Goal: Information Seeking & Learning: Compare options

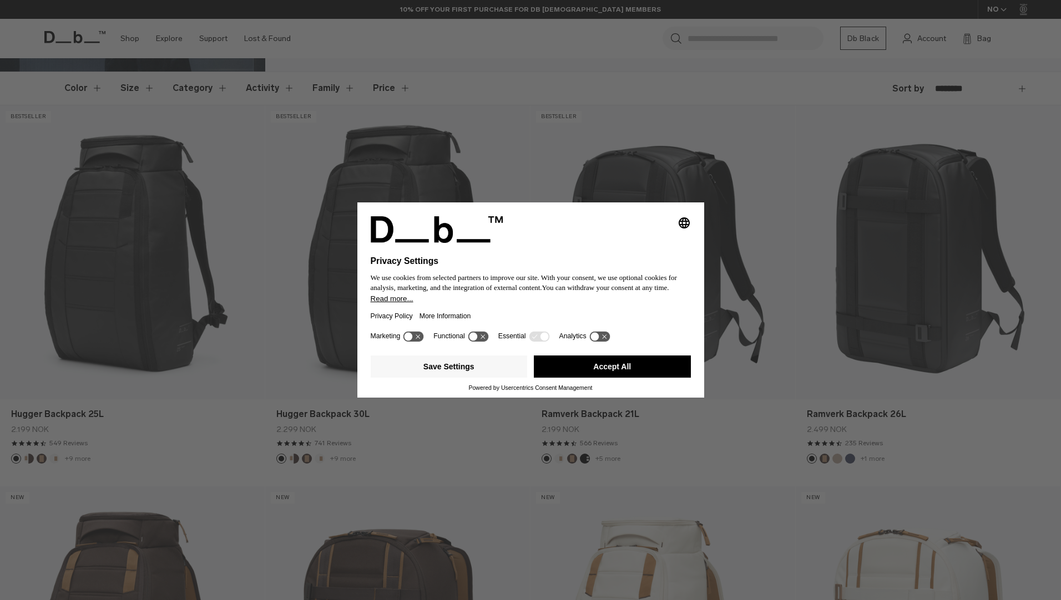
click at [630, 365] on button "Accept All" at bounding box center [612, 367] width 157 height 22
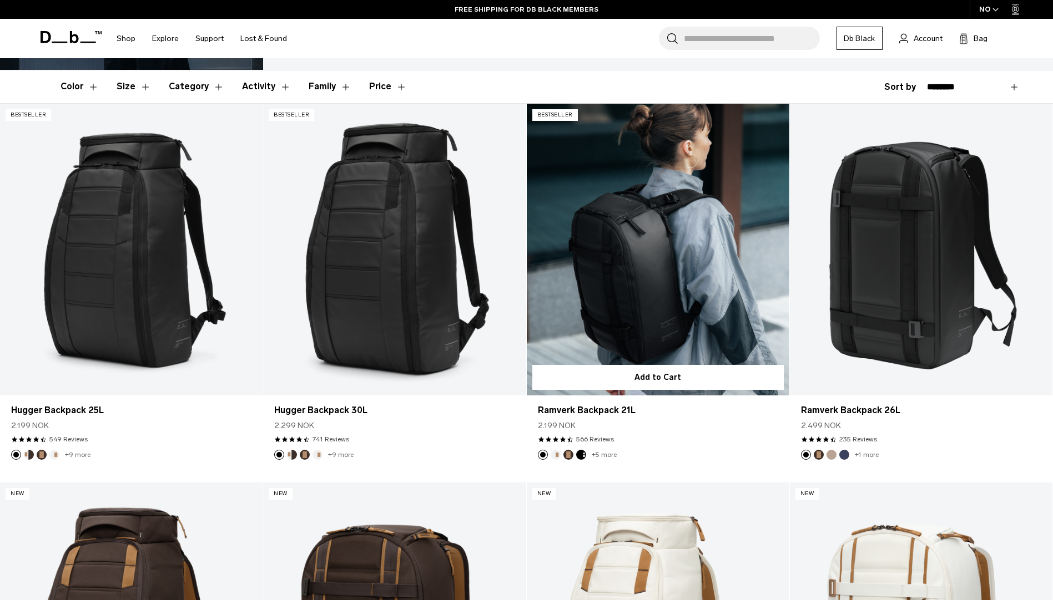
click at [729, 294] on link "Ramverk Backpack 21L" at bounding box center [658, 250] width 262 height 292
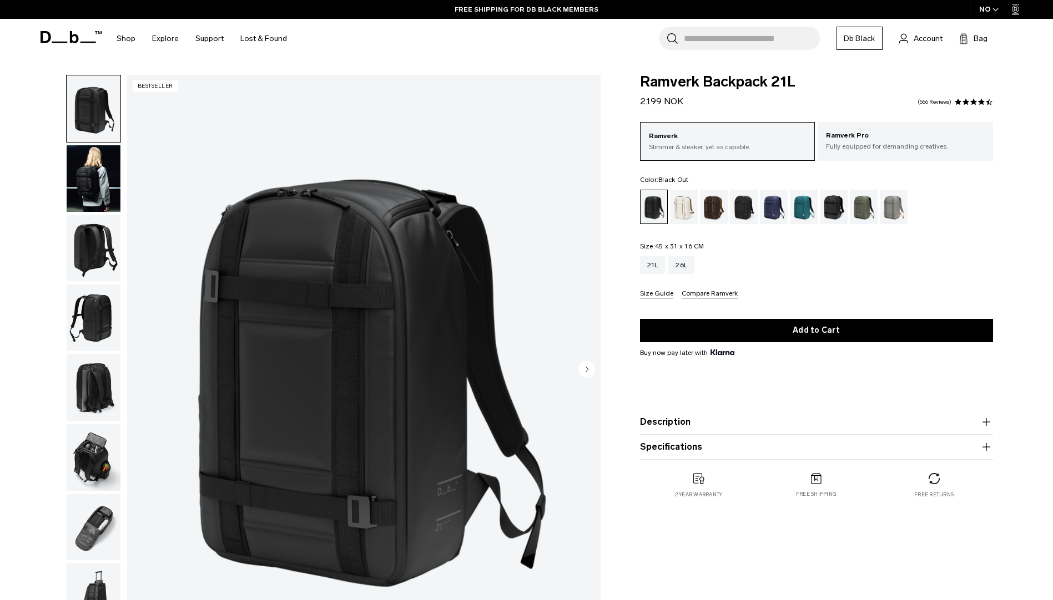
click at [99, 187] on img "button" at bounding box center [94, 178] width 54 height 67
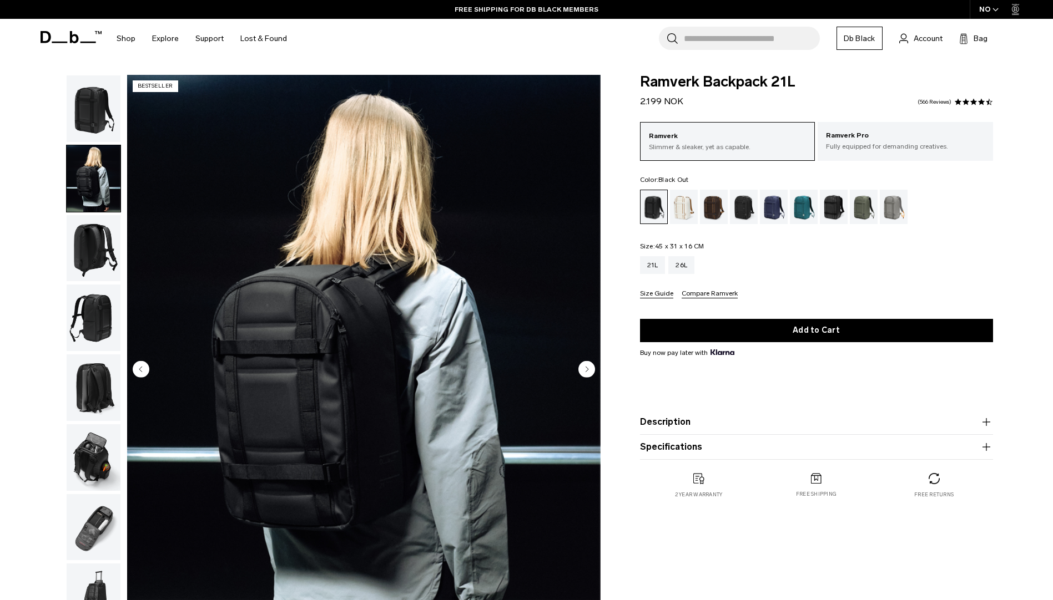
click at [97, 250] on img "button" at bounding box center [94, 248] width 54 height 67
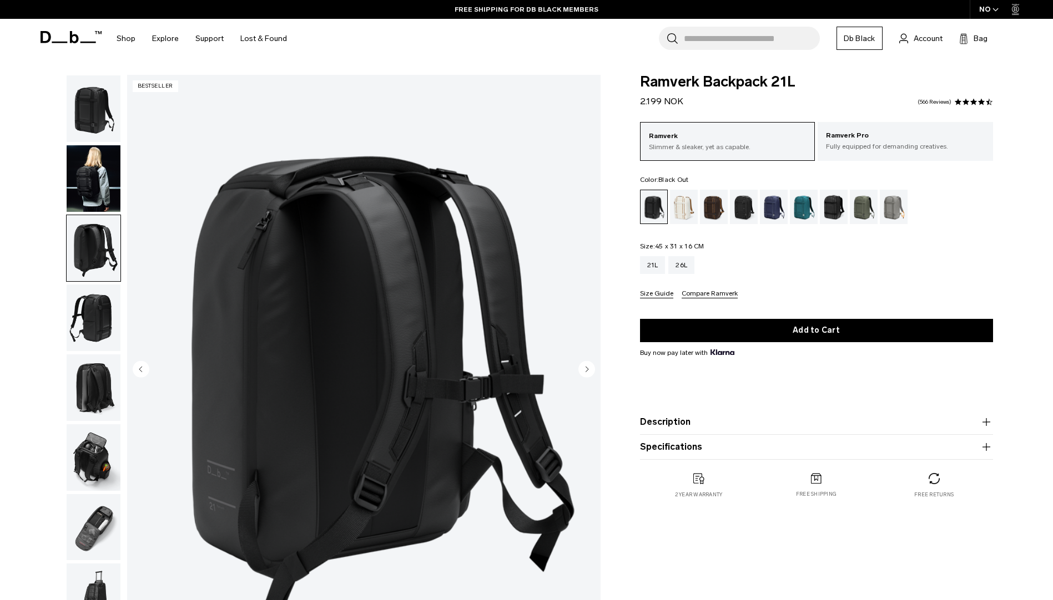
click at [97, 306] on img "button" at bounding box center [94, 318] width 54 height 67
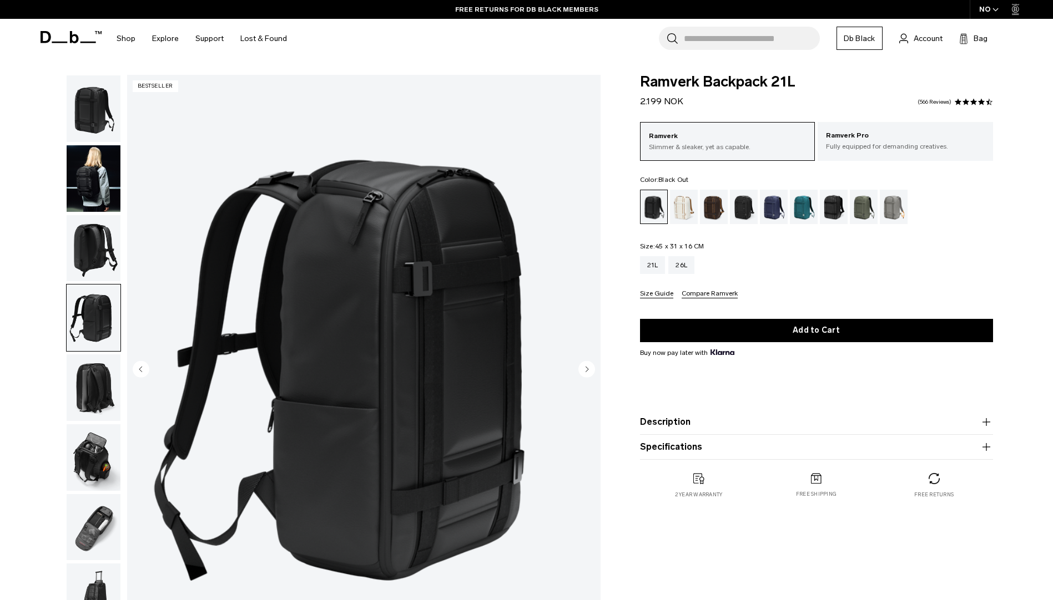
click at [93, 374] on img "button" at bounding box center [94, 388] width 54 height 67
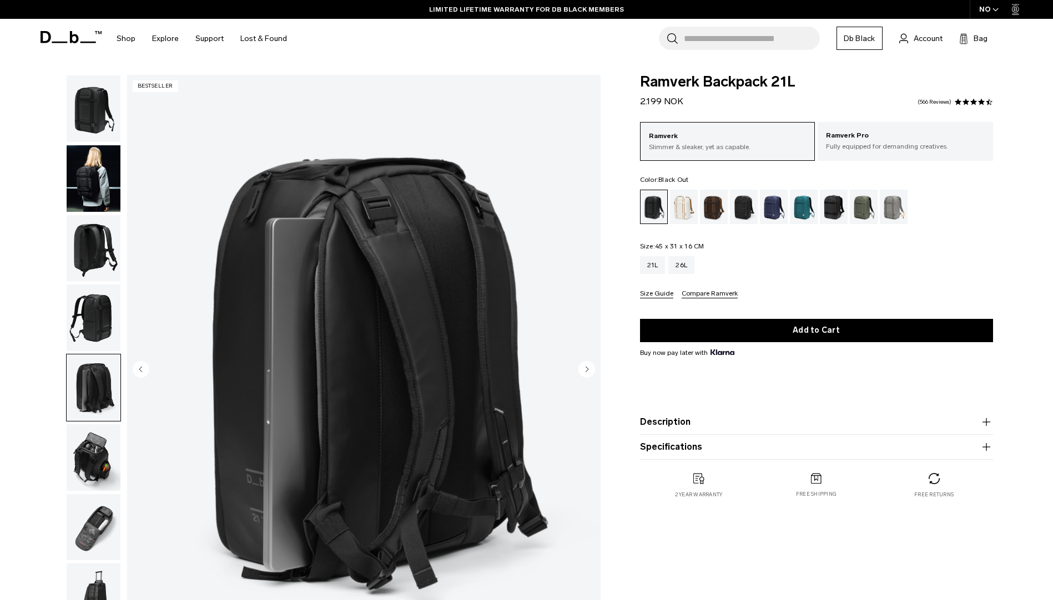
click at [80, 456] on img "button" at bounding box center [94, 458] width 54 height 67
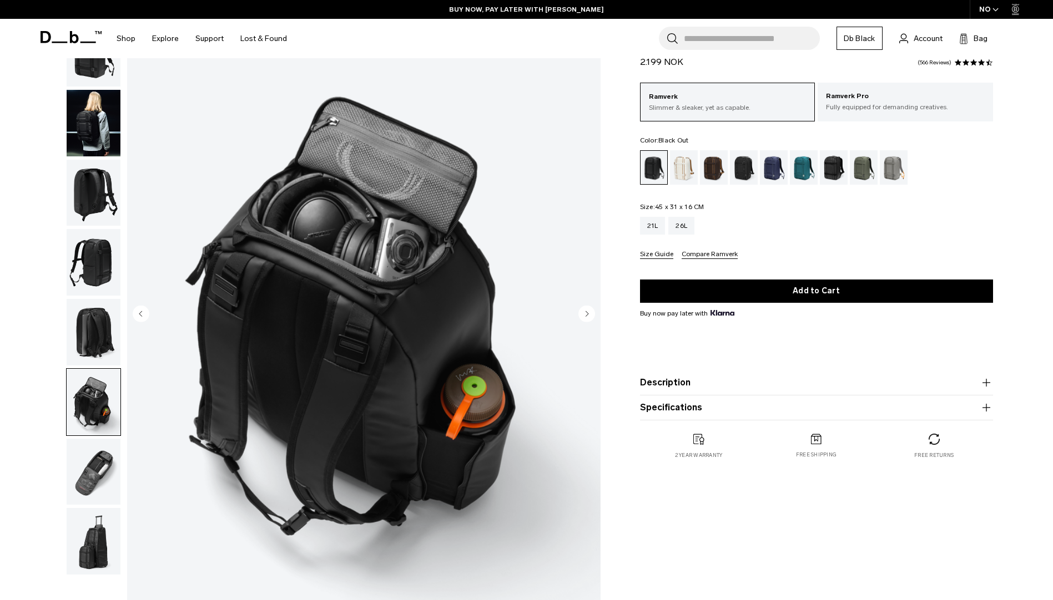
scroll to position [166, 0]
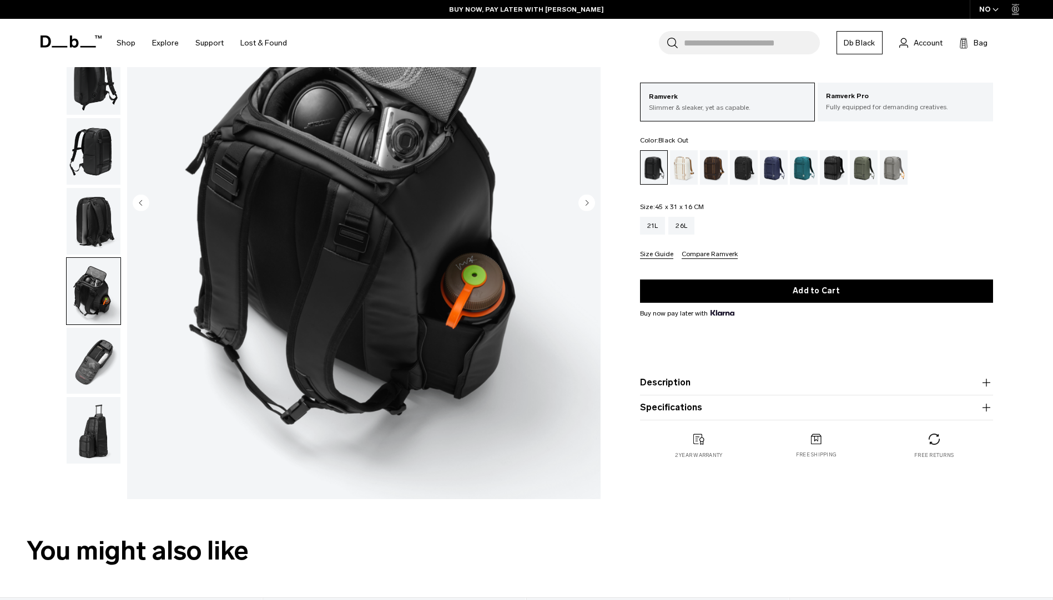
click at [93, 358] on img "button" at bounding box center [94, 361] width 54 height 67
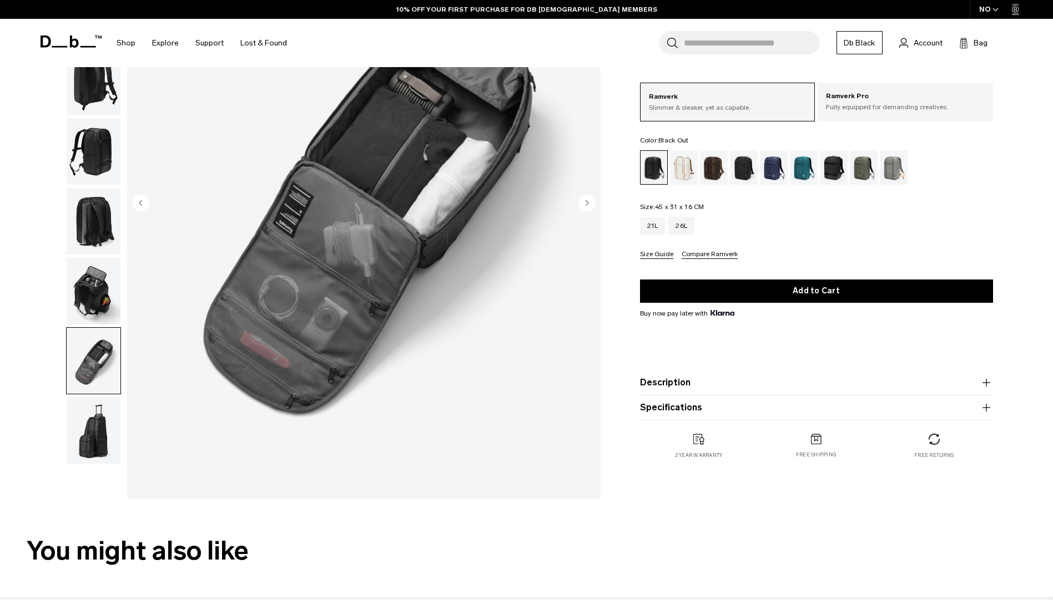
scroll to position [111, 0]
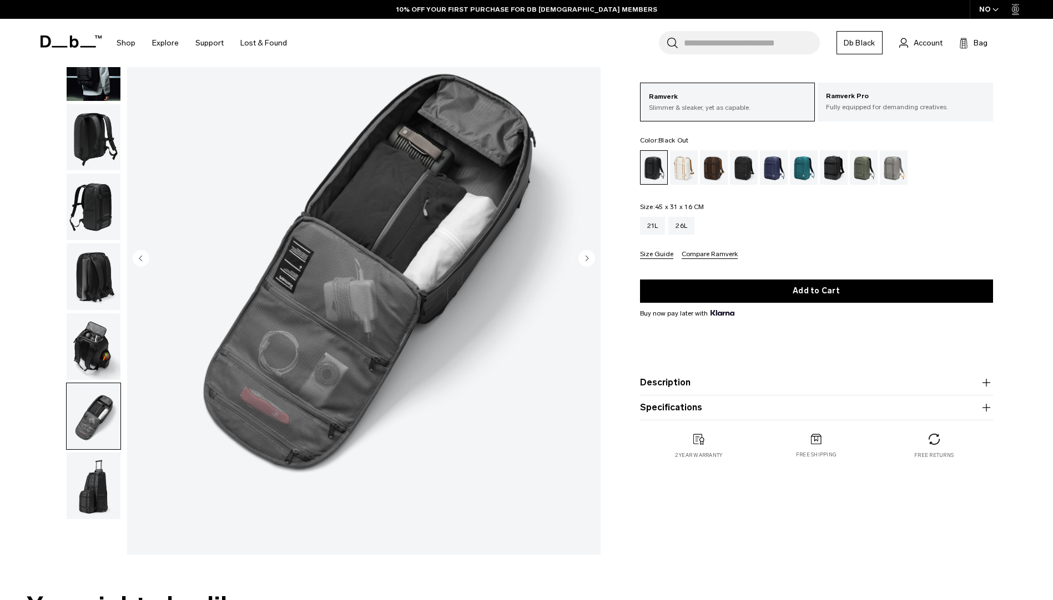
click at [94, 493] on img "button" at bounding box center [94, 486] width 54 height 67
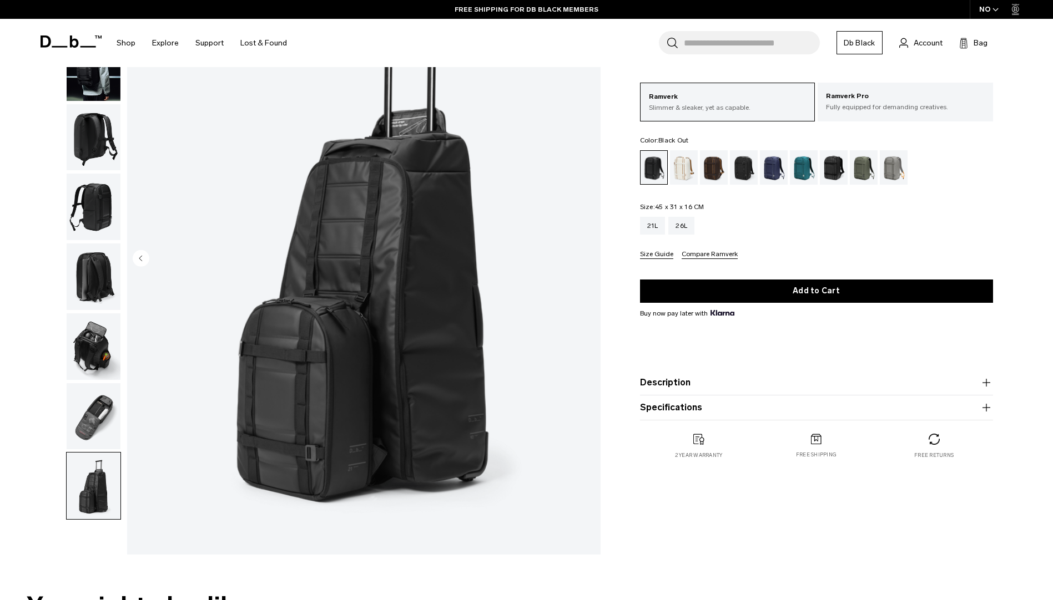
scroll to position [0, 0]
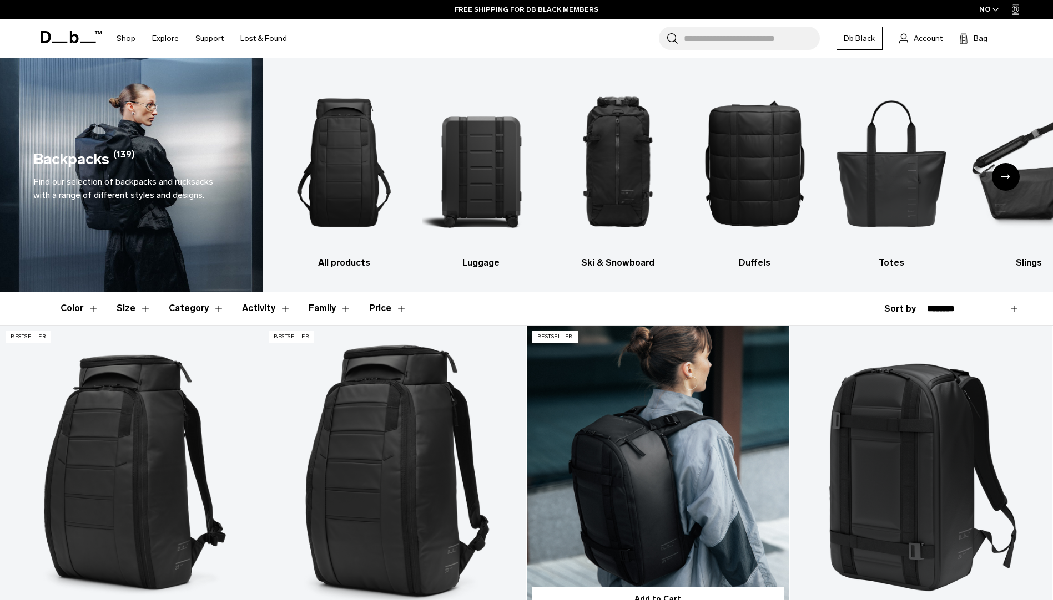
scroll to position [222, 0]
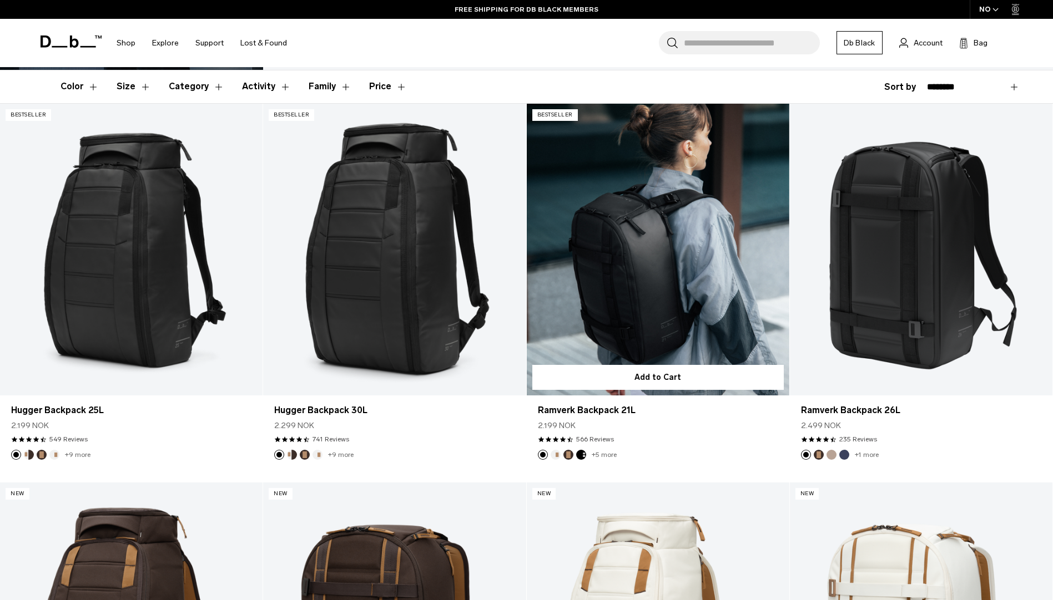
click at [666, 300] on link "Ramverk Backpack 21L" at bounding box center [658, 250] width 262 height 292
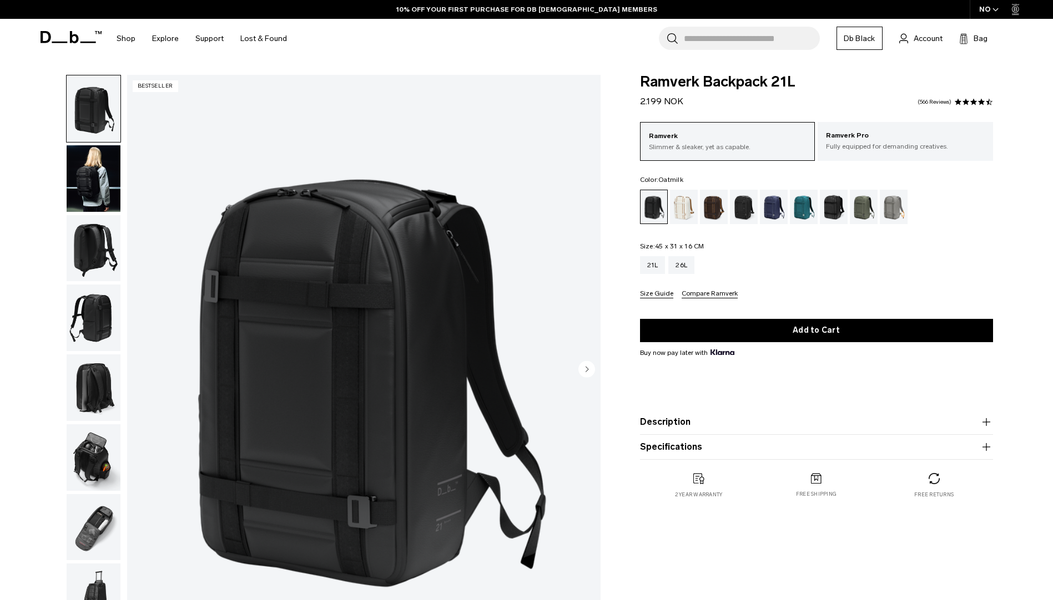
click at [681, 206] on div "Oatmilk" at bounding box center [684, 207] width 28 height 34
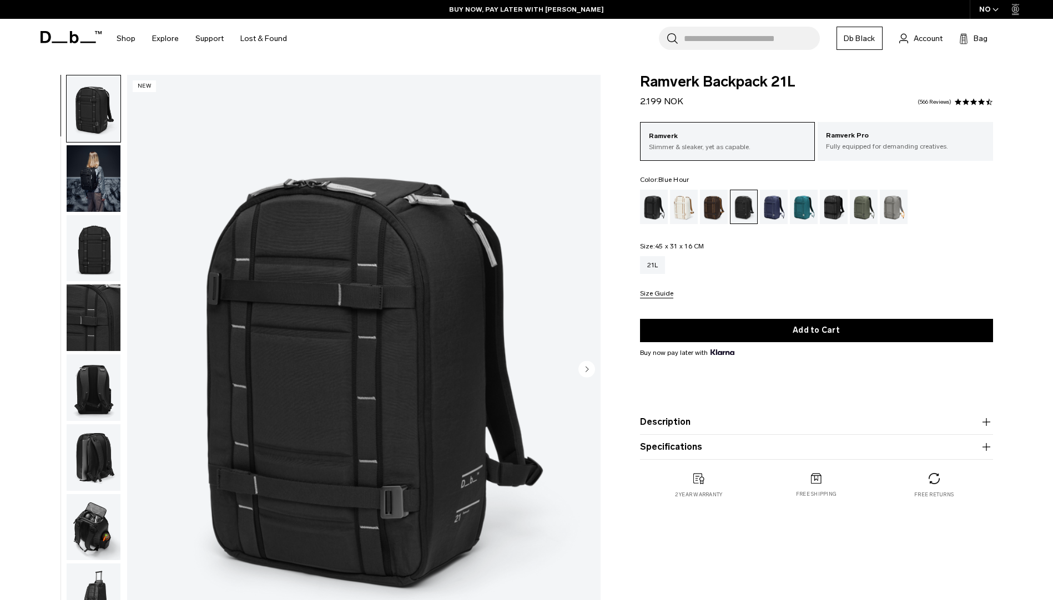
click at [774, 211] on div "Blue Hour" at bounding box center [774, 207] width 28 height 34
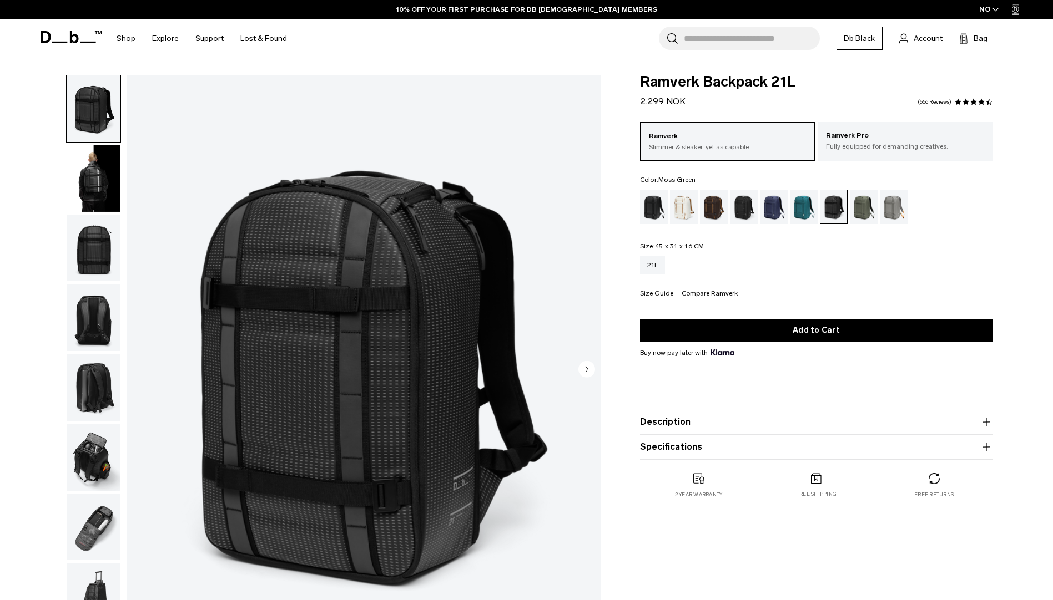
click at [864, 209] on div "Moss Green" at bounding box center [864, 207] width 28 height 34
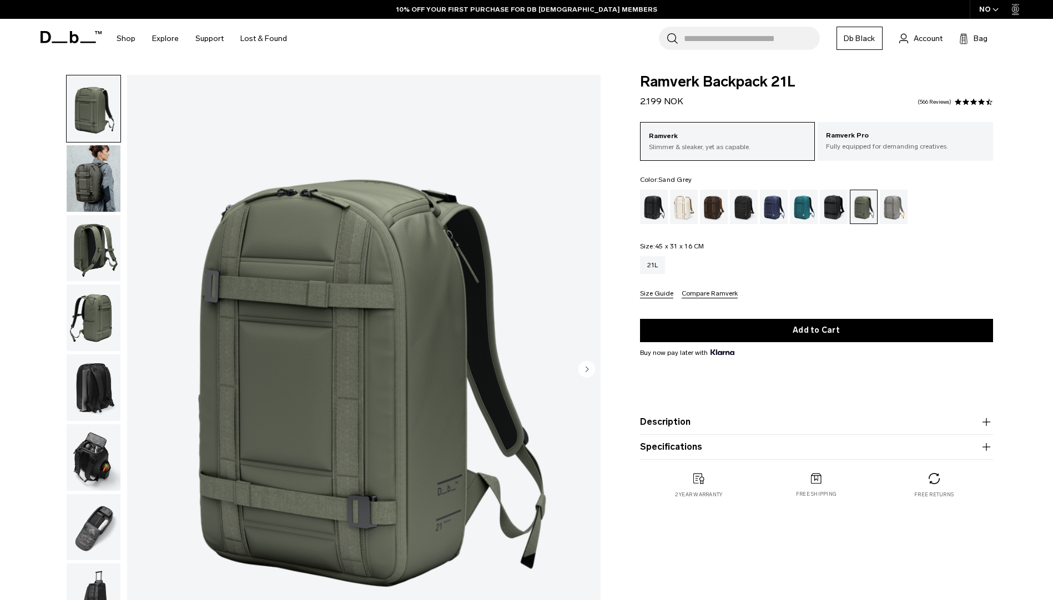
click at [889, 208] on div "Sand Grey" at bounding box center [894, 207] width 28 height 34
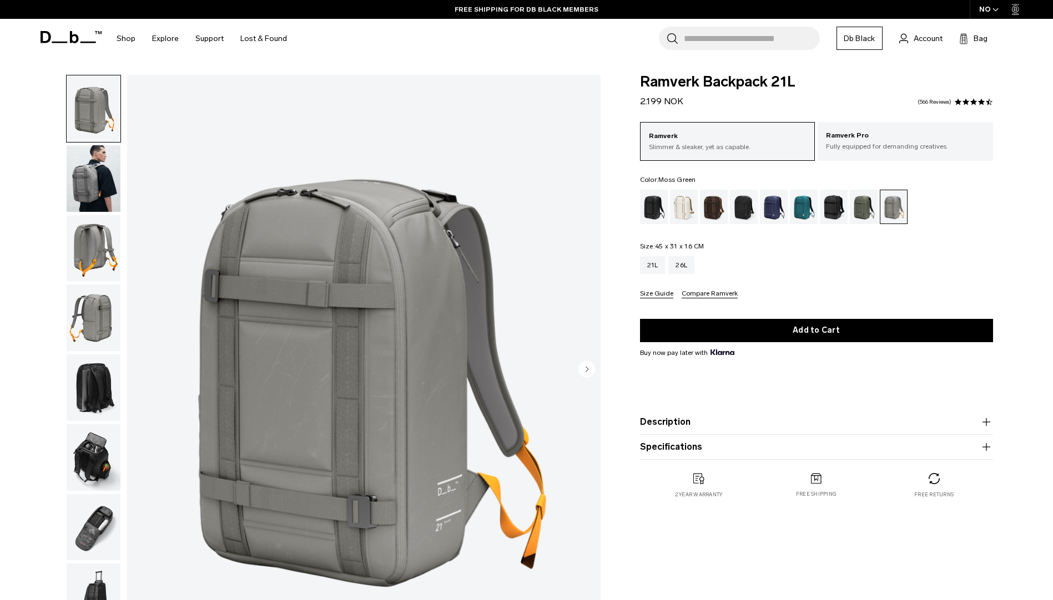
click at [868, 205] on div "Moss Green" at bounding box center [864, 207] width 28 height 34
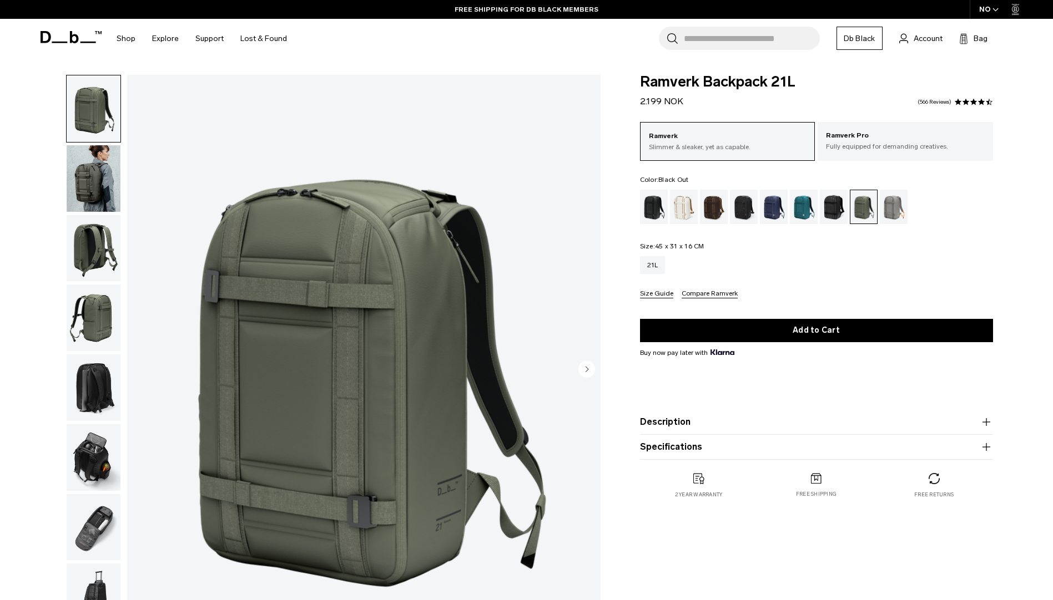
click at [656, 205] on div "Black Out" at bounding box center [654, 207] width 28 height 34
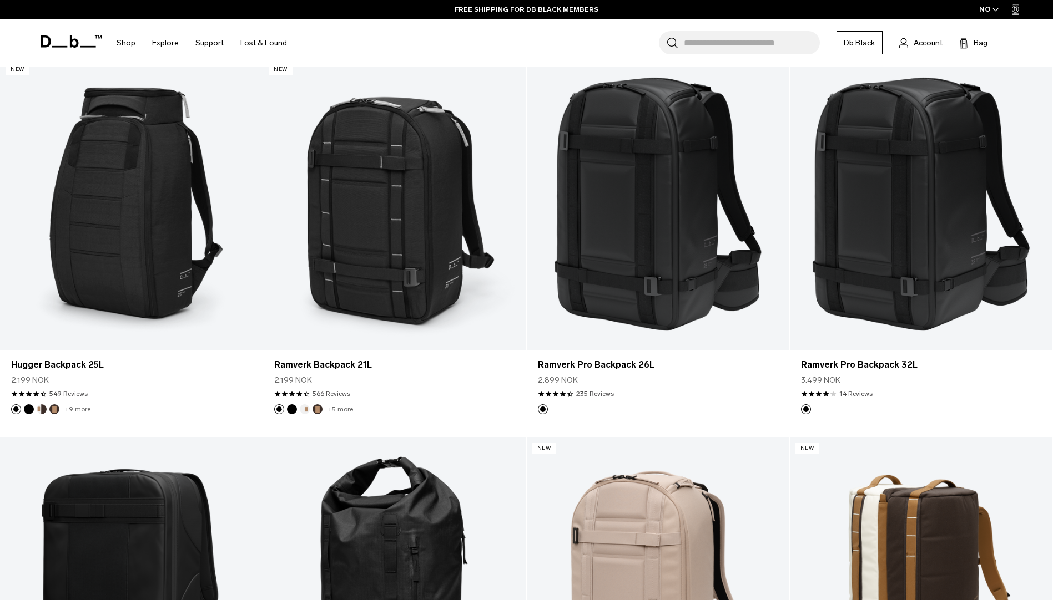
scroll to position [1737, 0]
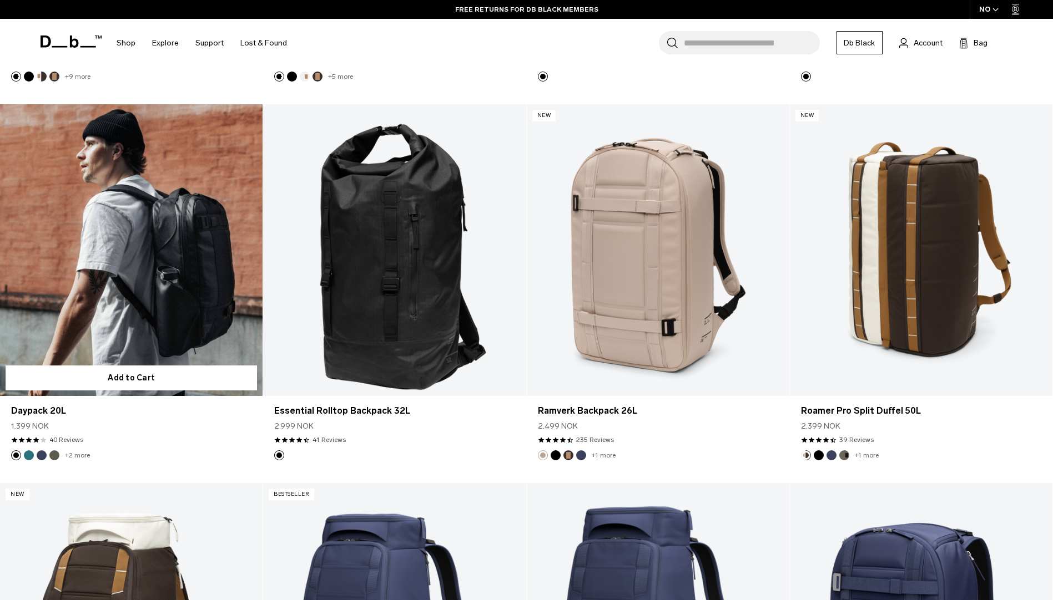
click at [171, 284] on link "Daypack 20L" at bounding box center [131, 250] width 262 height 292
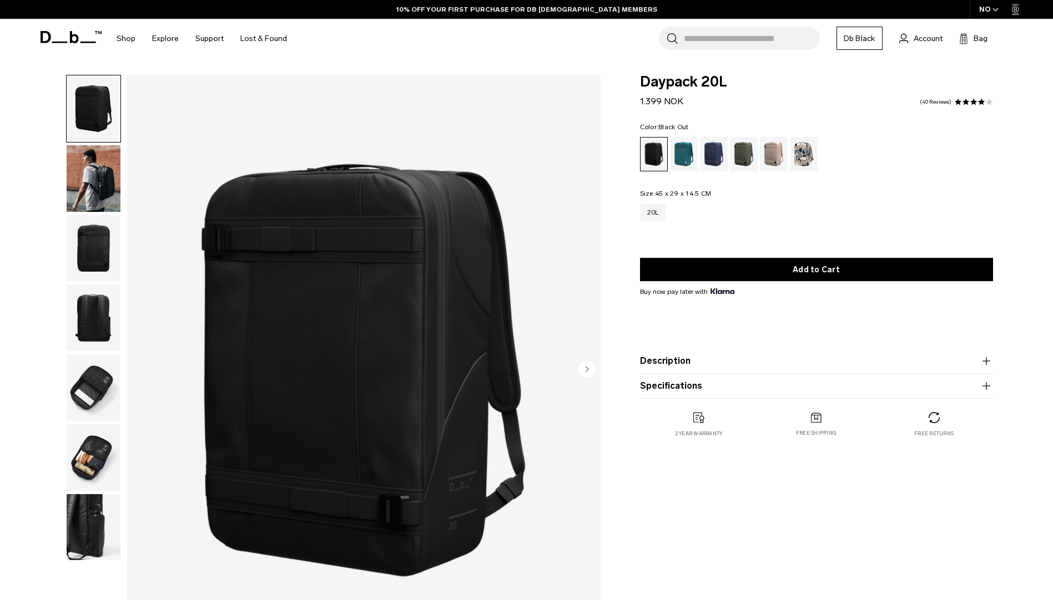
click at [104, 172] on img "button" at bounding box center [94, 178] width 54 height 67
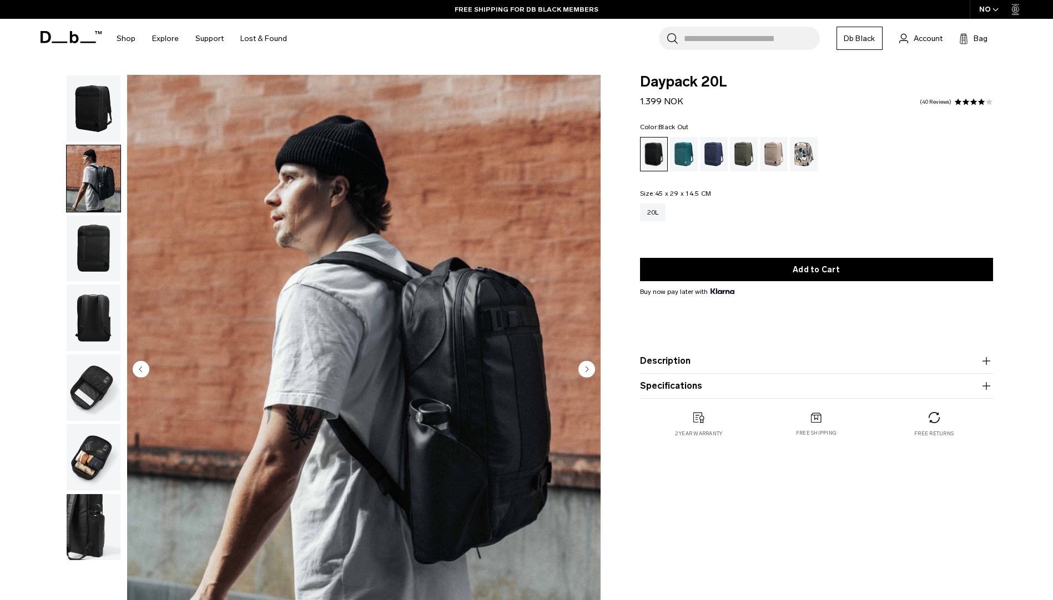
click at [97, 235] on img "button" at bounding box center [94, 248] width 54 height 67
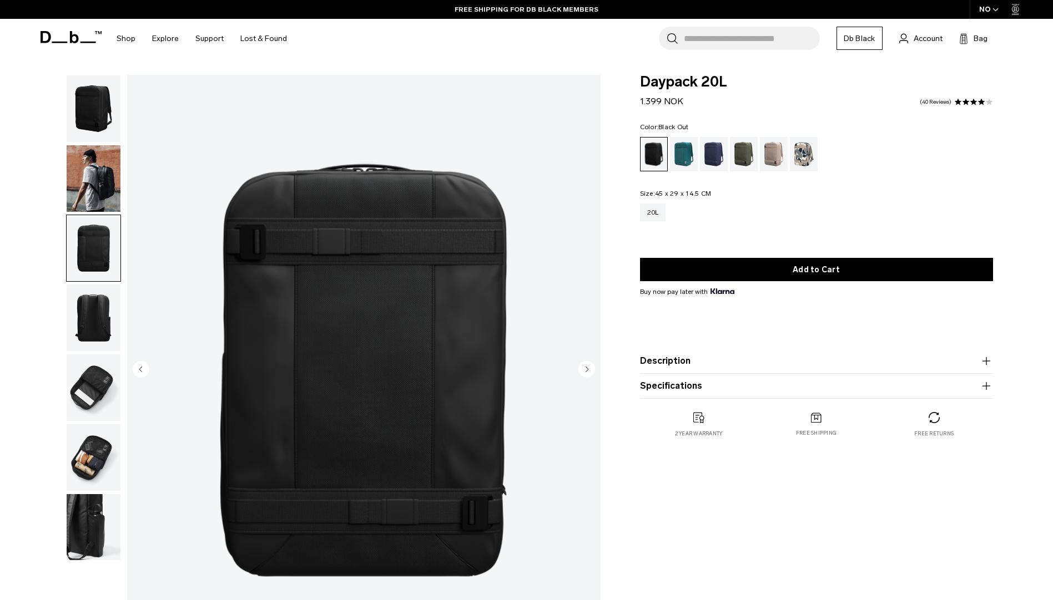
click at [94, 314] on img "button" at bounding box center [94, 318] width 54 height 67
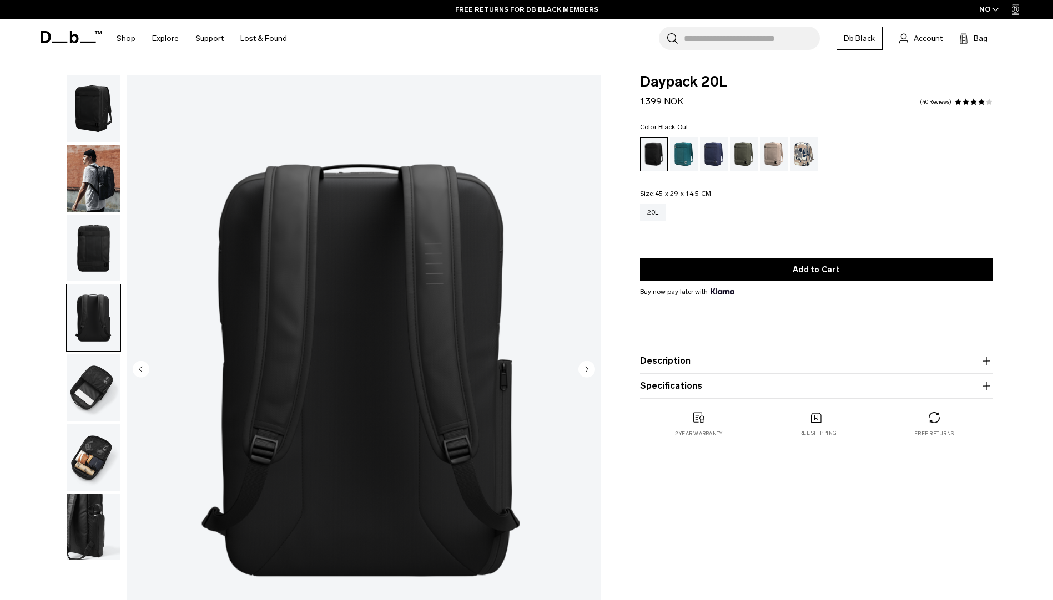
click at [95, 386] on img "button" at bounding box center [94, 388] width 54 height 67
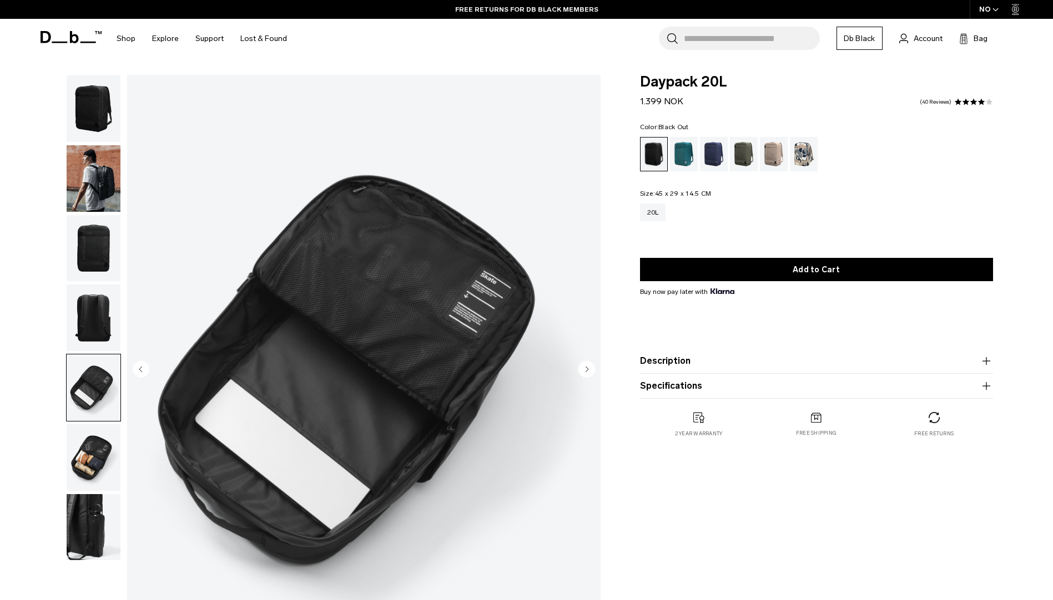
click at [94, 456] on img "button" at bounding box center [94, 458] width 54 height 67
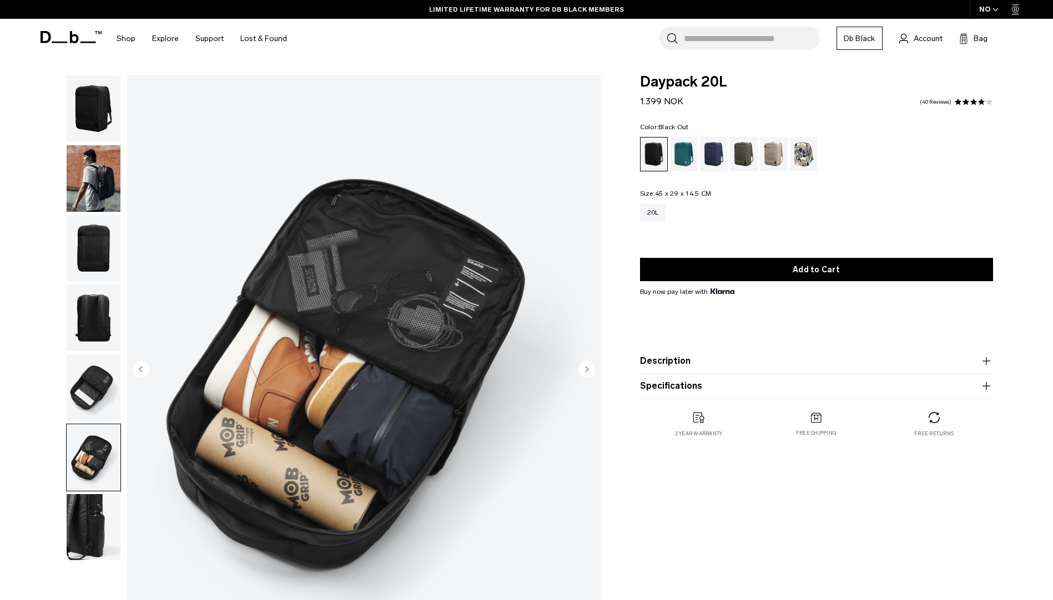
click at [92, 519] on img "button" at bounding box center [94, 527] width 54 height 67
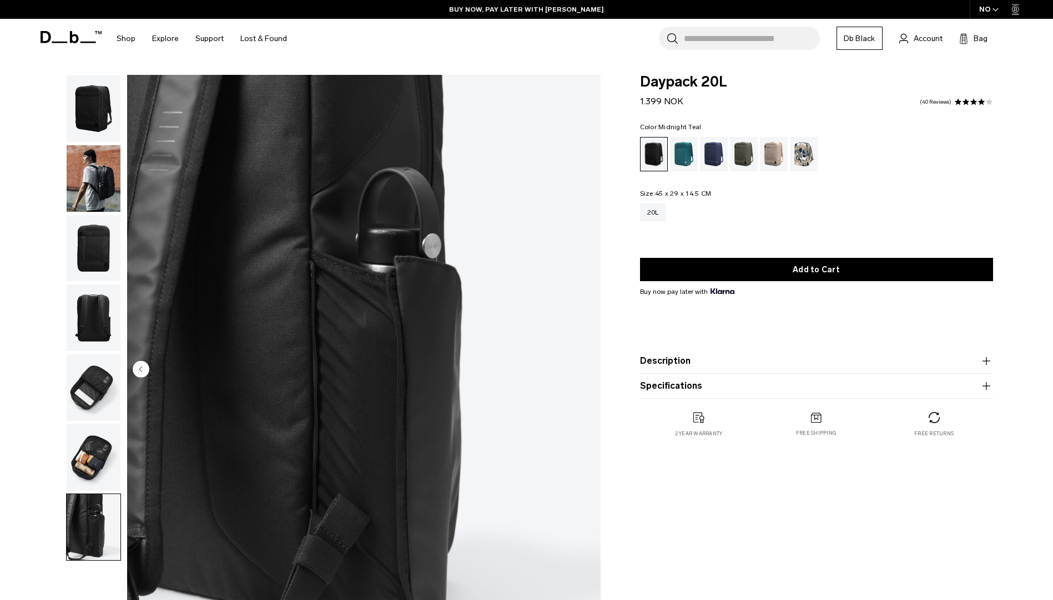
click at [683, 159] on div "Midnight Teal" at bounding box center [684, 154] width 28 height 34
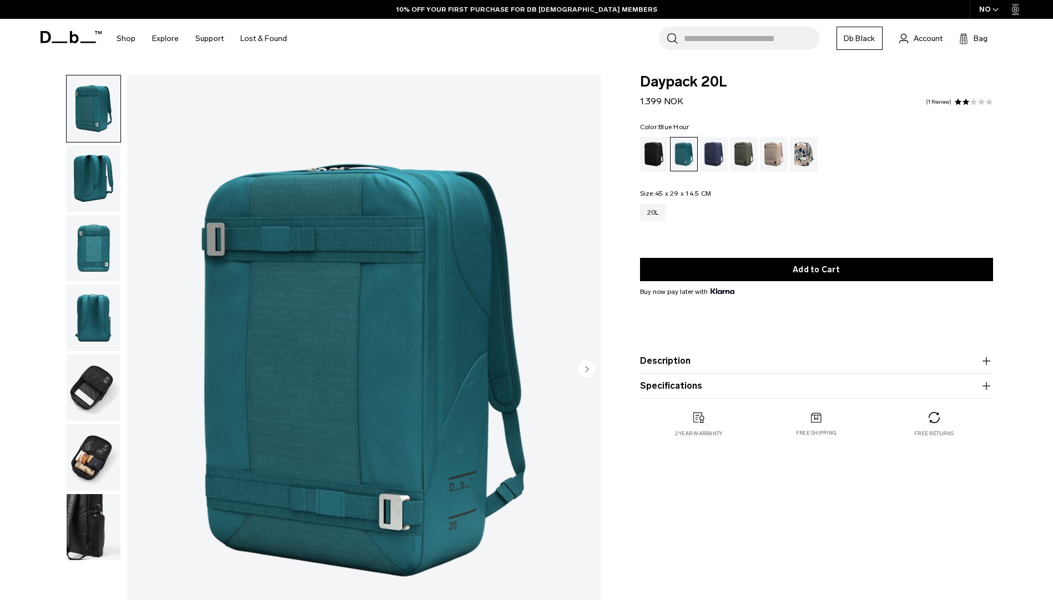
click at [718, 154] on div "Blue Hour" at bounding box center [714, 154] width 28 height 34
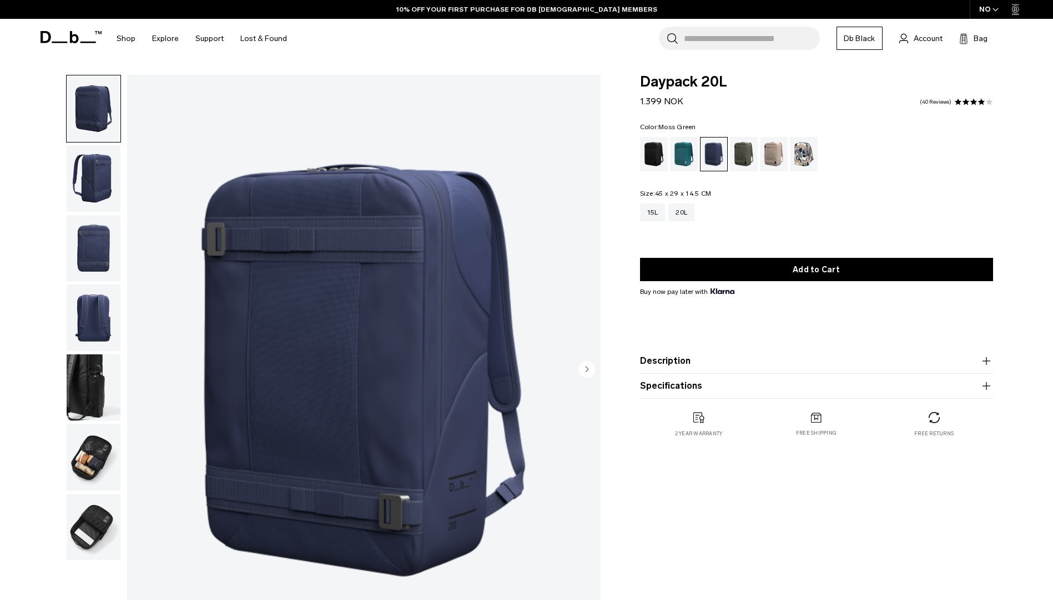
click at [744, 153] on div "Moss Green" at bounding box center [744, 154] width 28 height 34
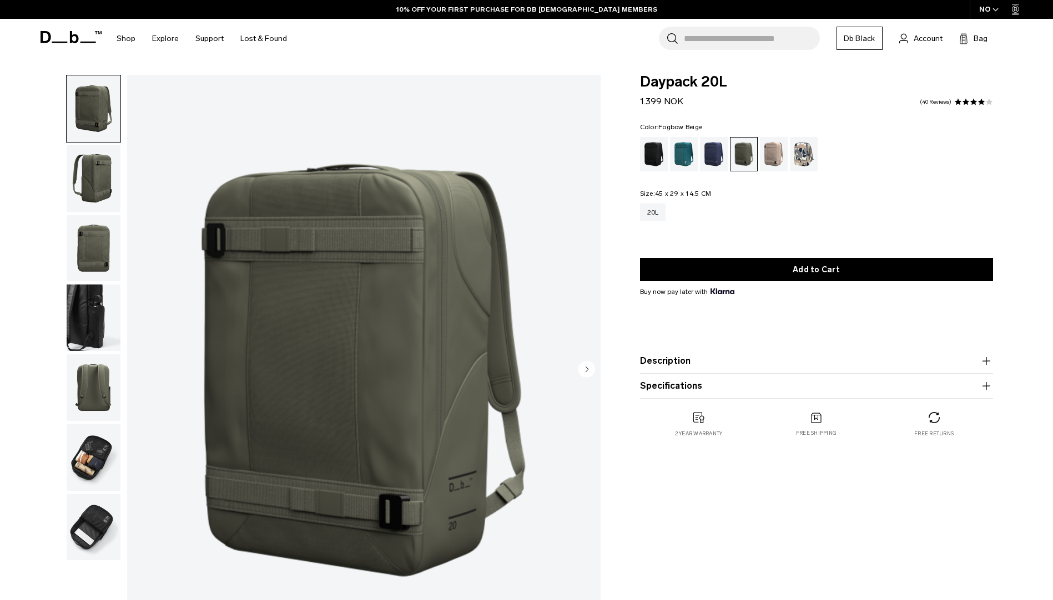
click at [776, 151] on div "Fogbow Beige" at bounding box center [774, 154] width 28 height 34
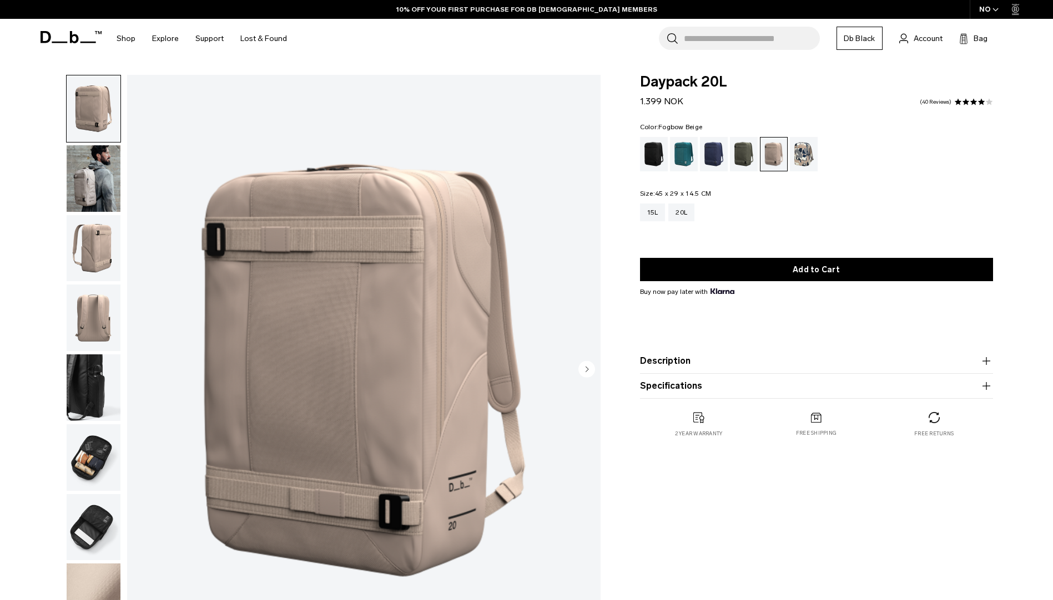
click at [94, 175] on img "button" at bounding box center [94, 178] width 54 height 67
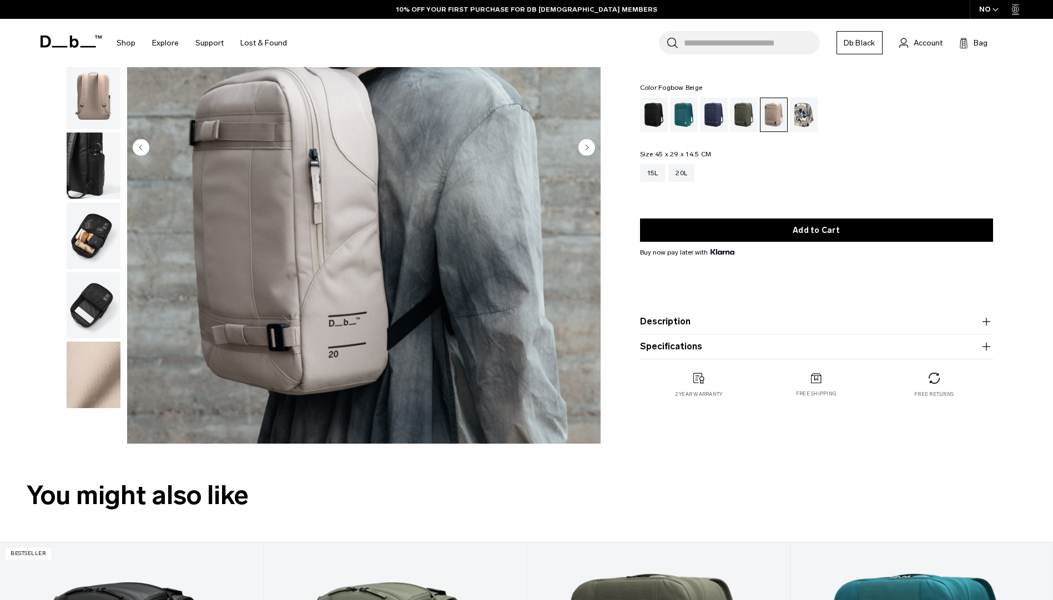
scroll to position [55, 0]
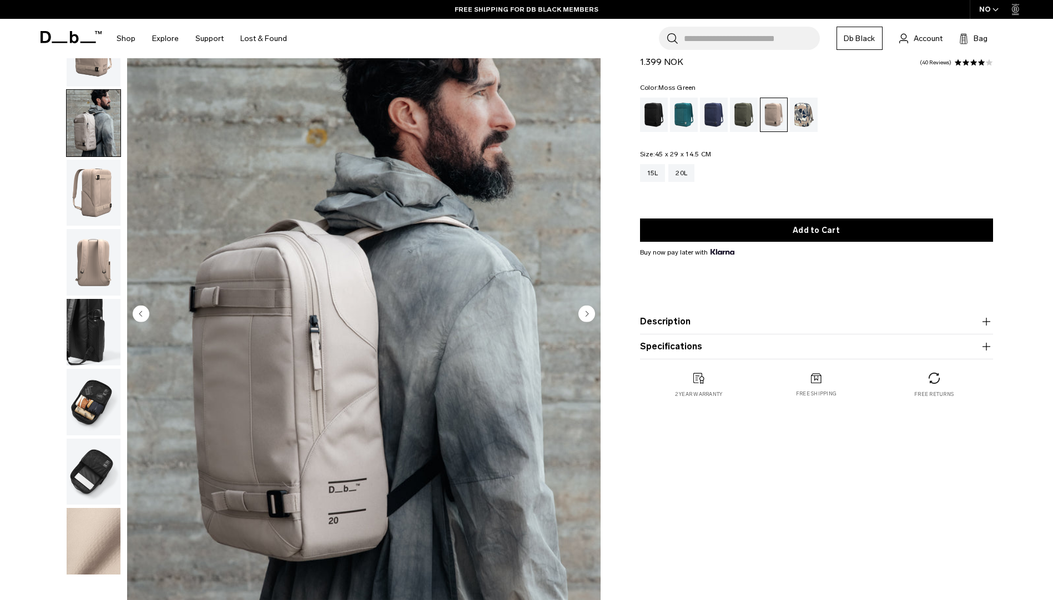
click at [745, 110] on div "Moss Green" at bounding box center [744, 115] width 28 height 34
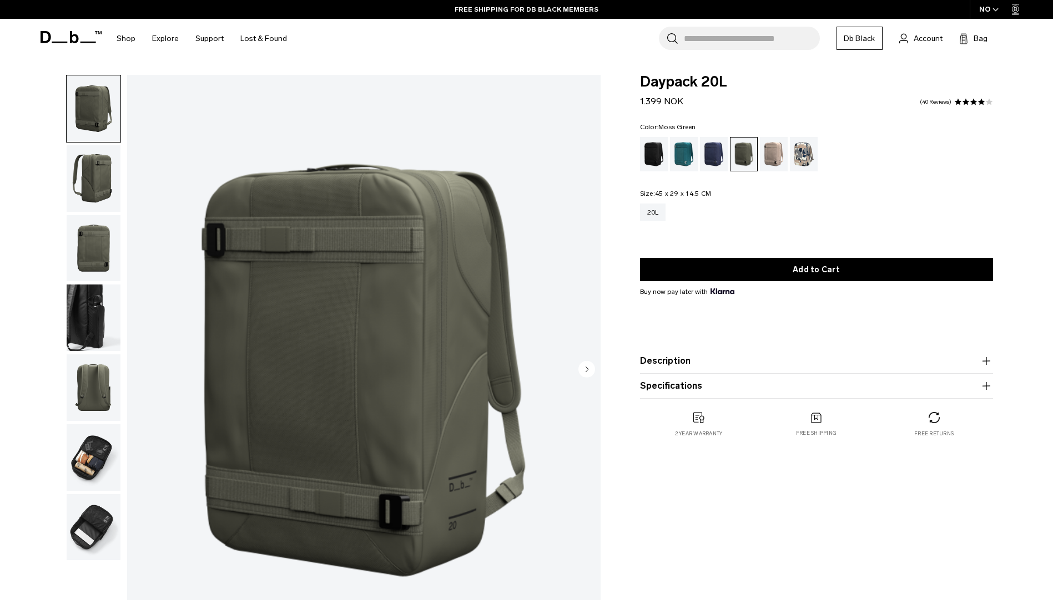
click at [73, 324] on img "button" at bounding box center [94, 318] width 54 height 67
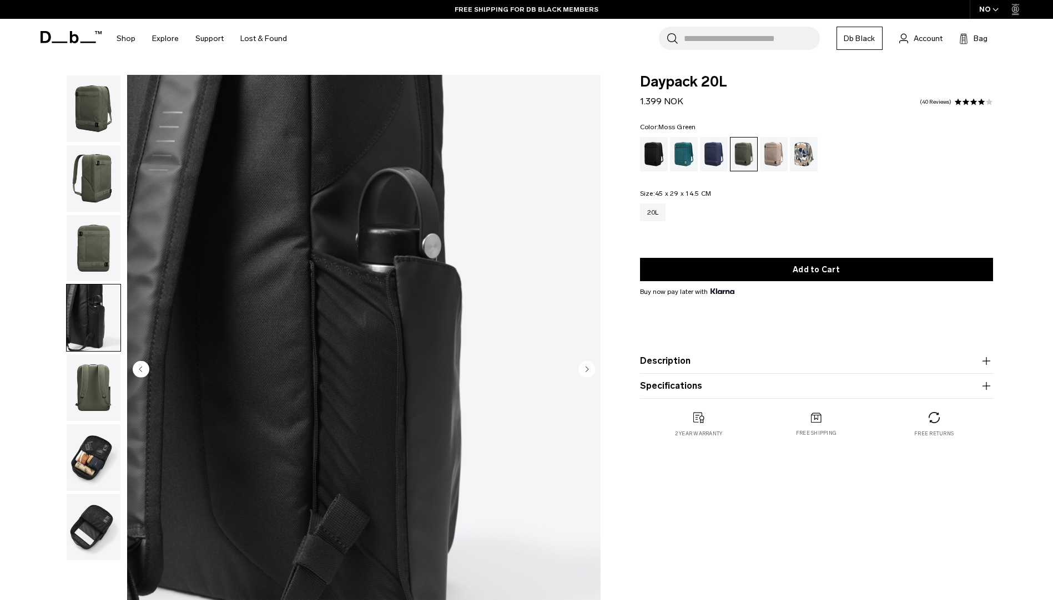
click at [109, 397] on img "button" at bounding box center [94, 388] width 54 height 67
